Goal: Find specific page/section: Find specific page/section

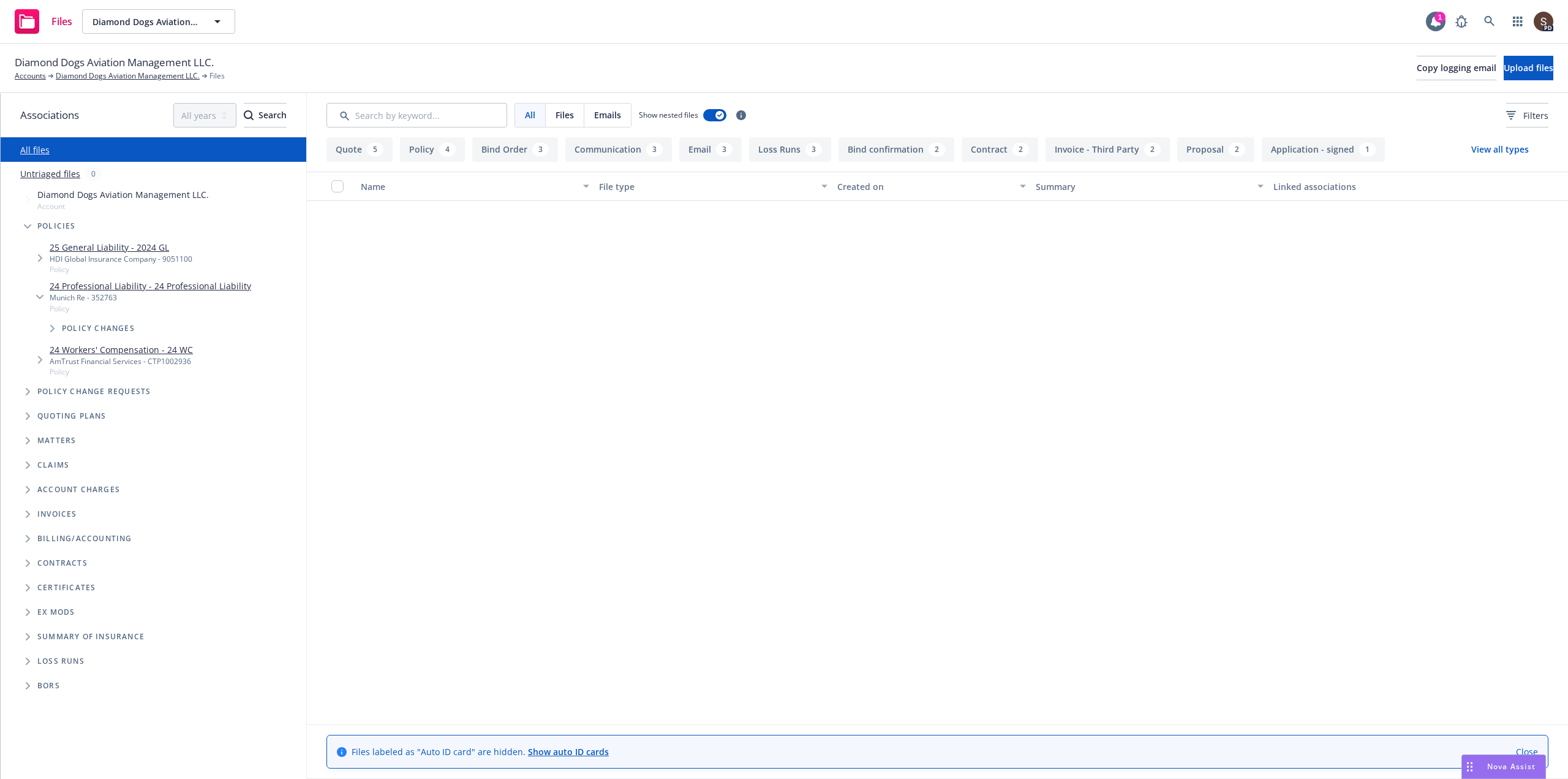
scroll to position [1226, 0]
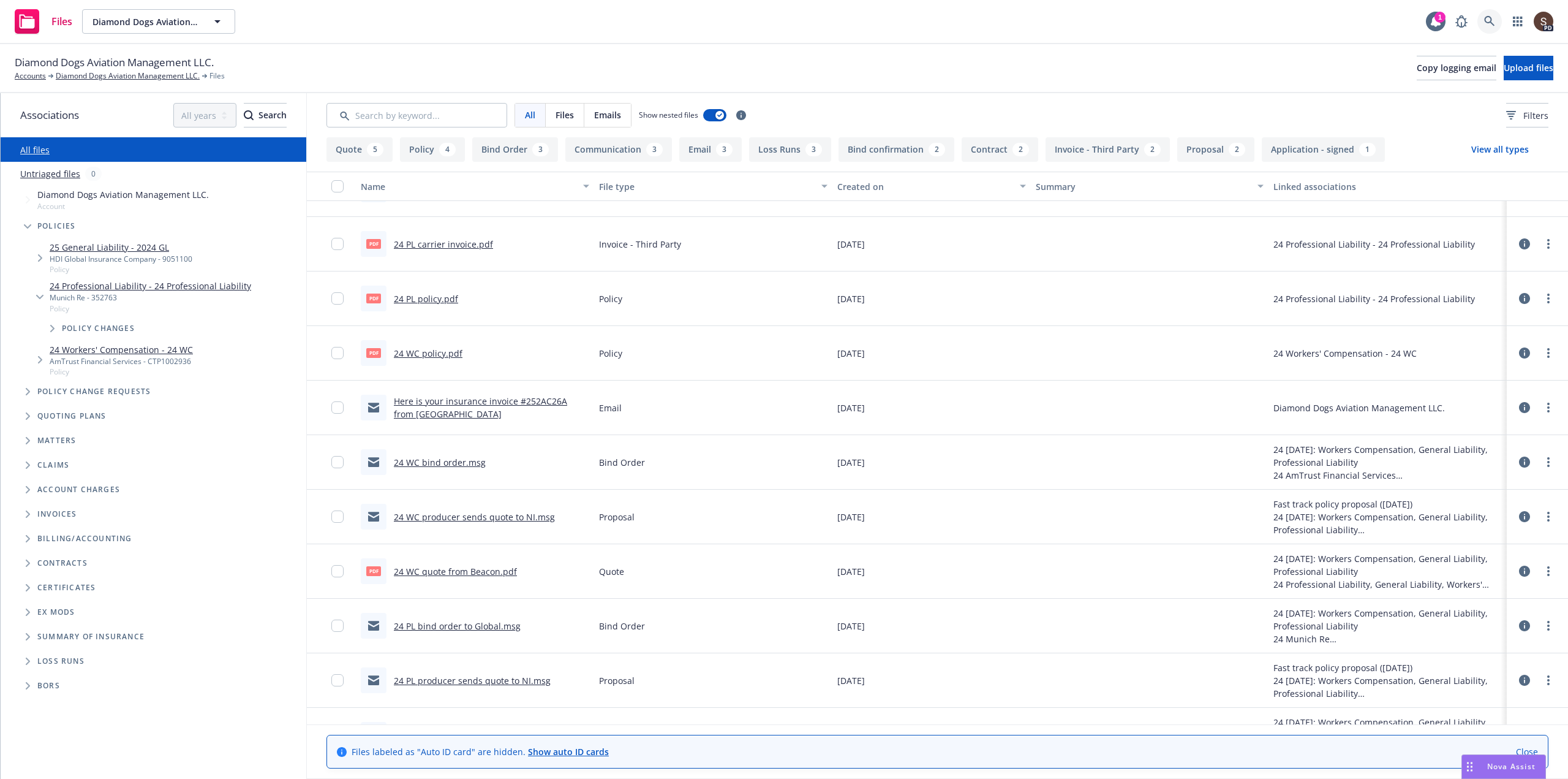
click at [1489, 20] on icon at bounding box center [1489, 21] width 11 height 11
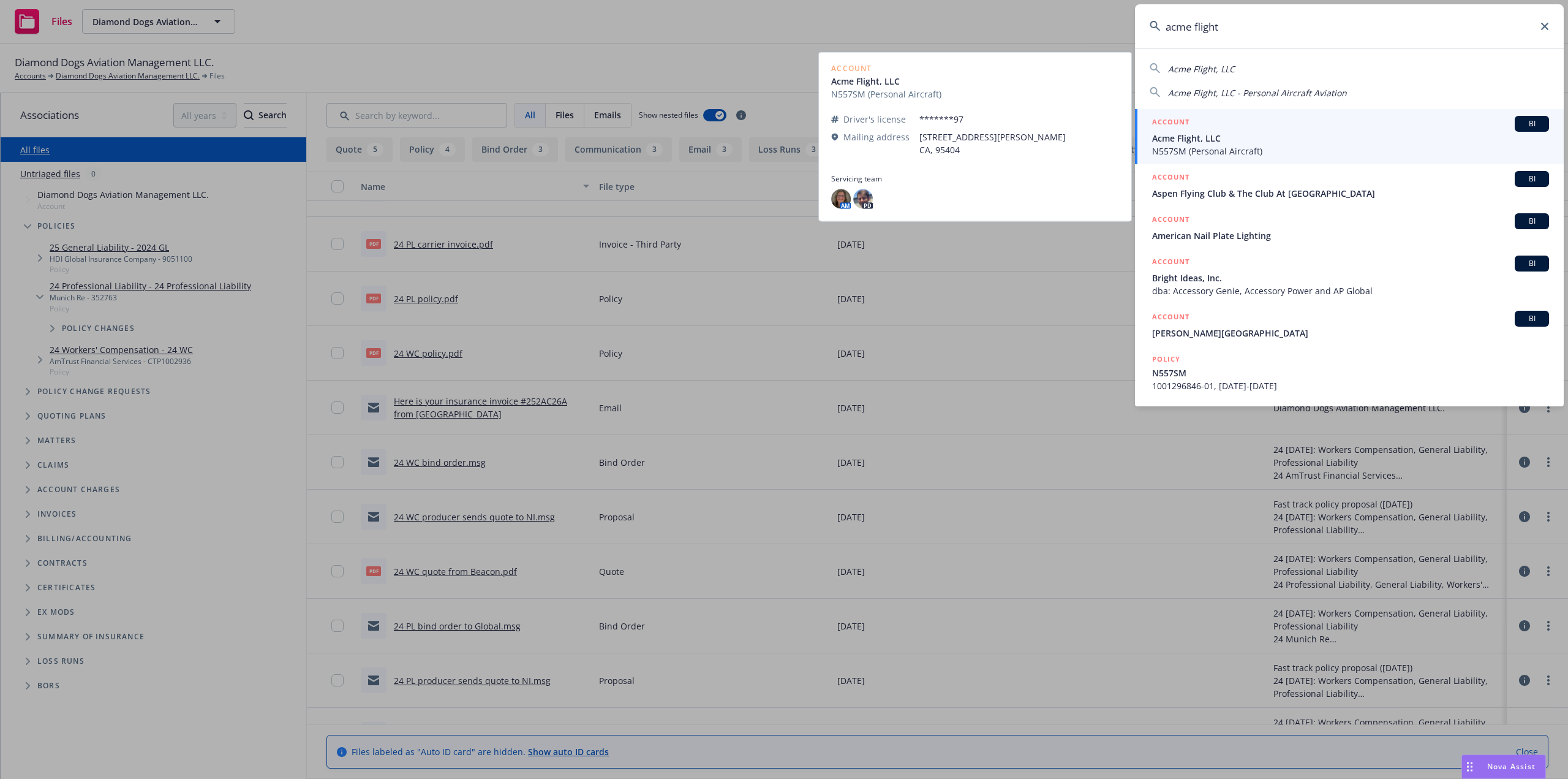
type input "acme flight"
click at [1193, 145] on span "N557SM (Personal Aircraft)" at bounding box center [1350, 152] width 397 height 13
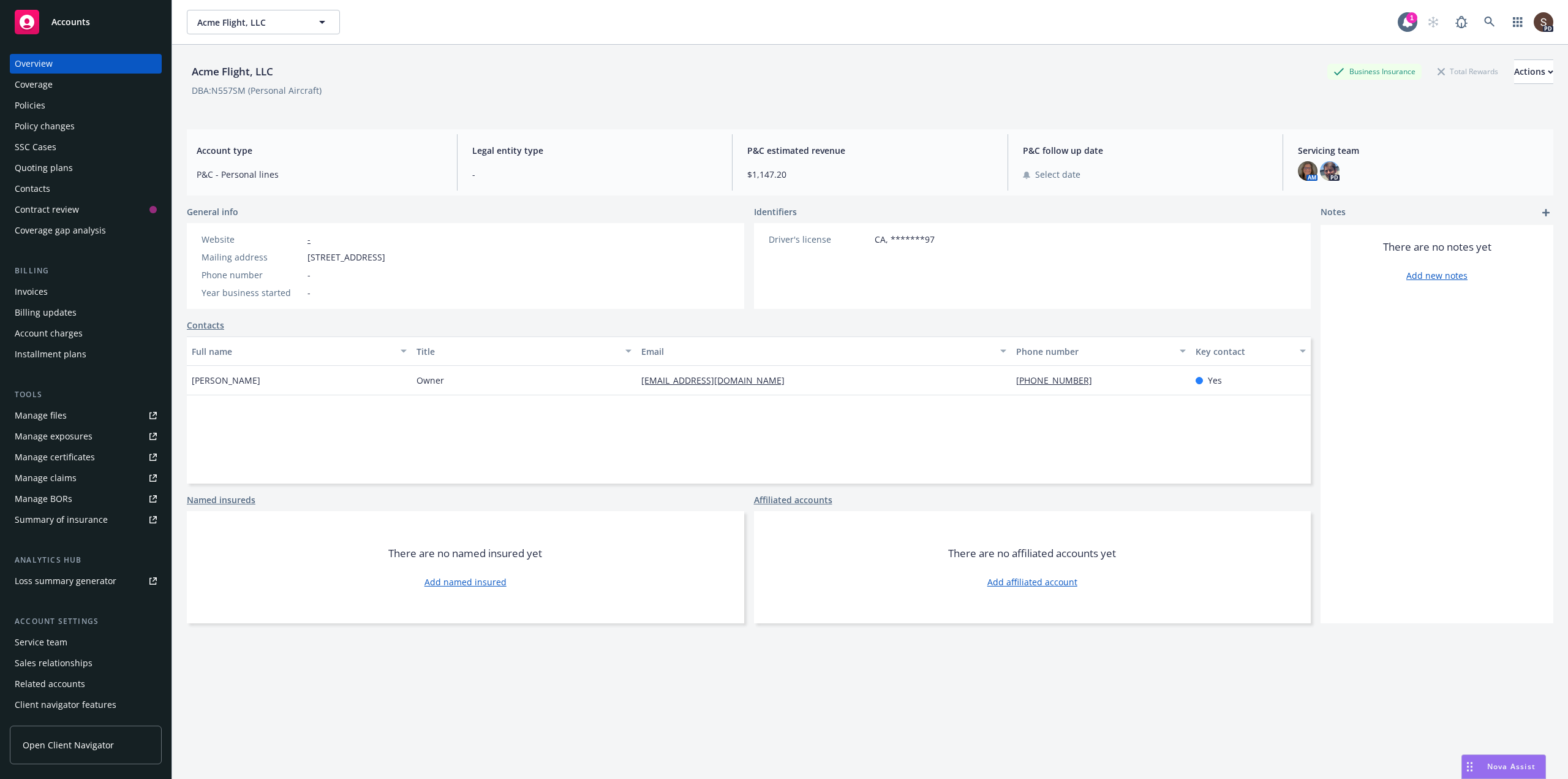
click at [31, 102] on div "Policies" at bounding box center [30, 105] width 31 height 20
